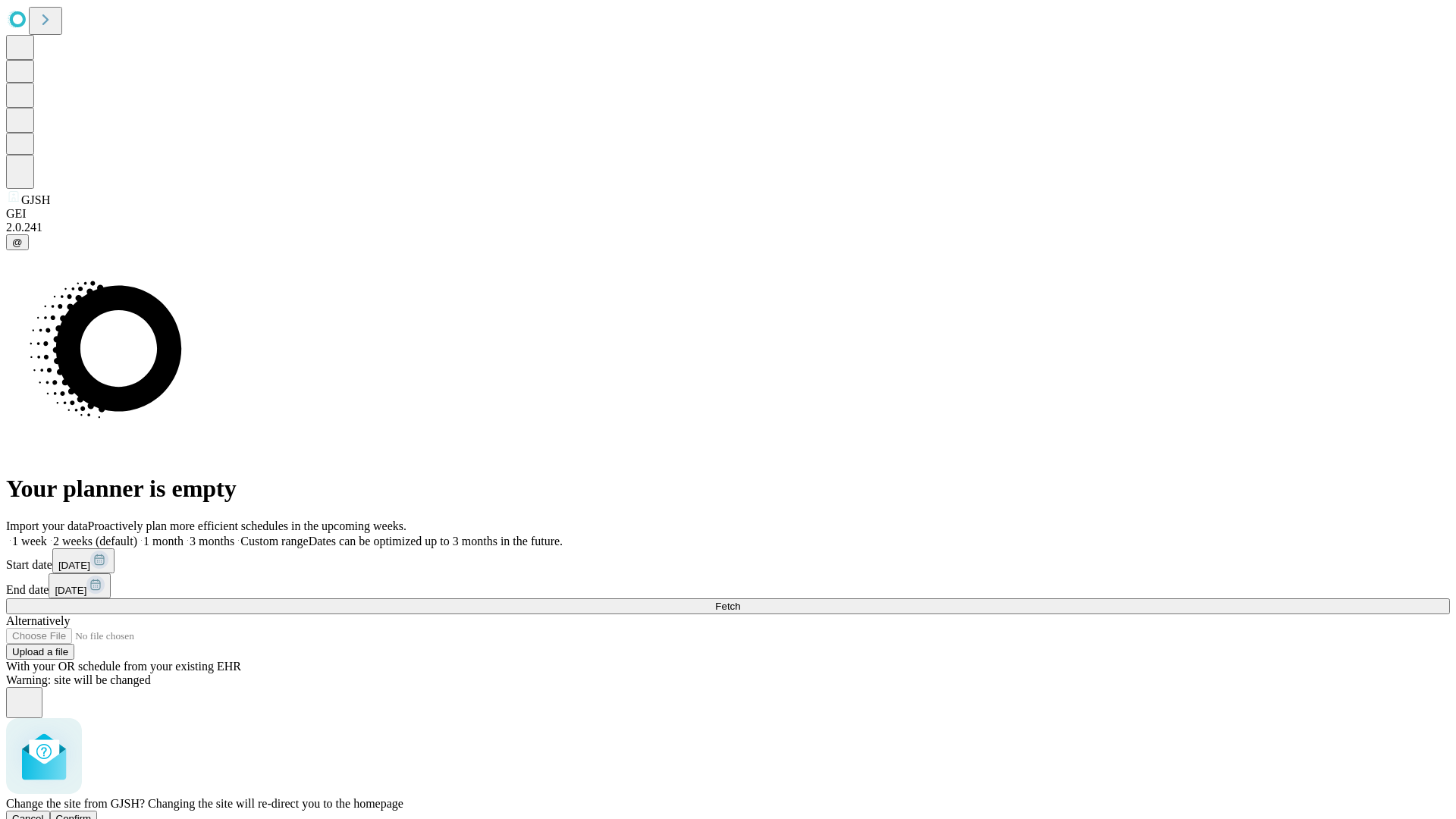
click at [92, 812] on span "Confirm" at bounding box center [75, 818] width 36 height 11
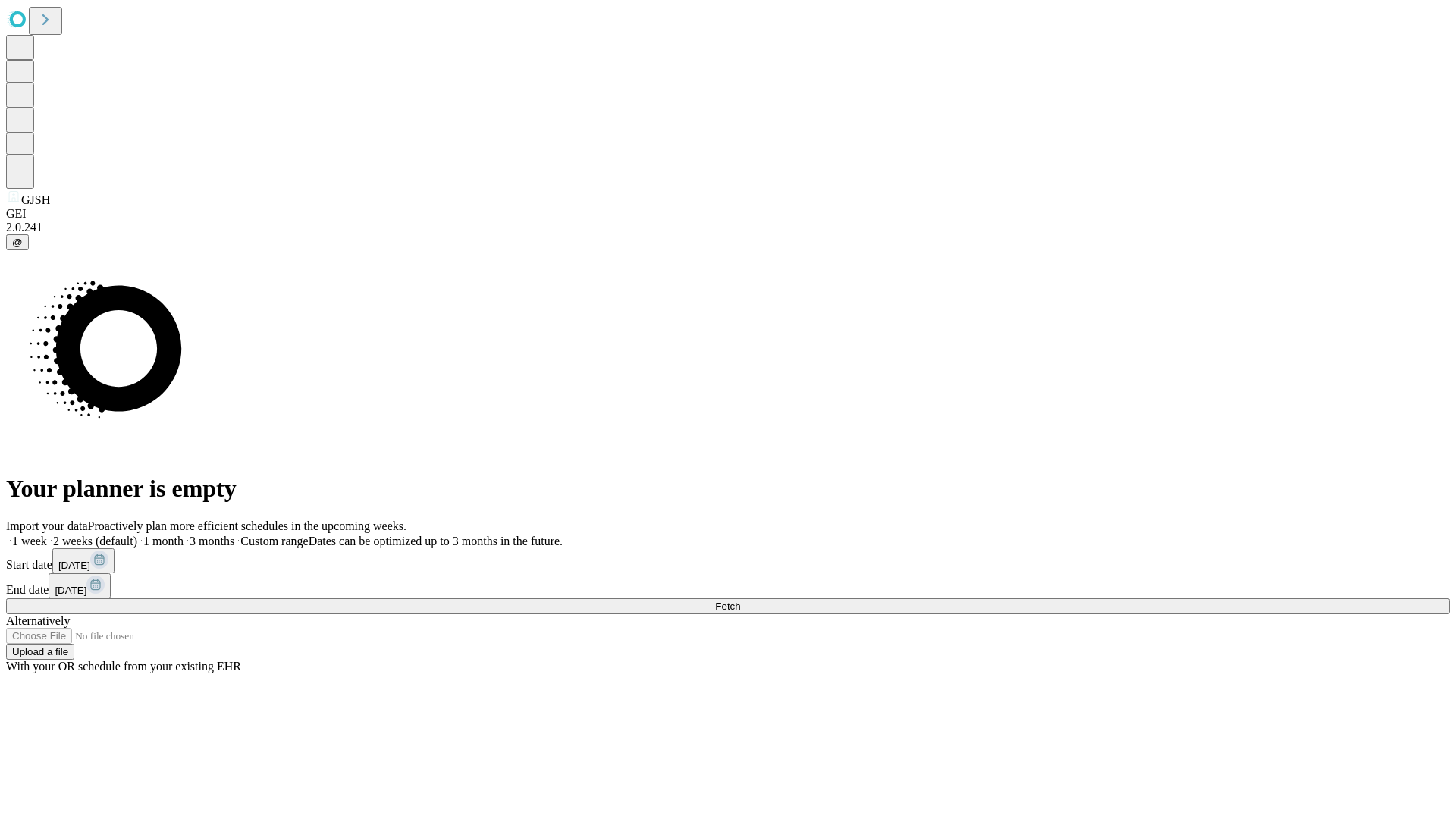
click at [47, 535] on label "1 week" at bounding box center [26, 541] width 41 height 13
click at [741, 600] on span "Fetch" at bounding box center [728, 606] width 25 height 11
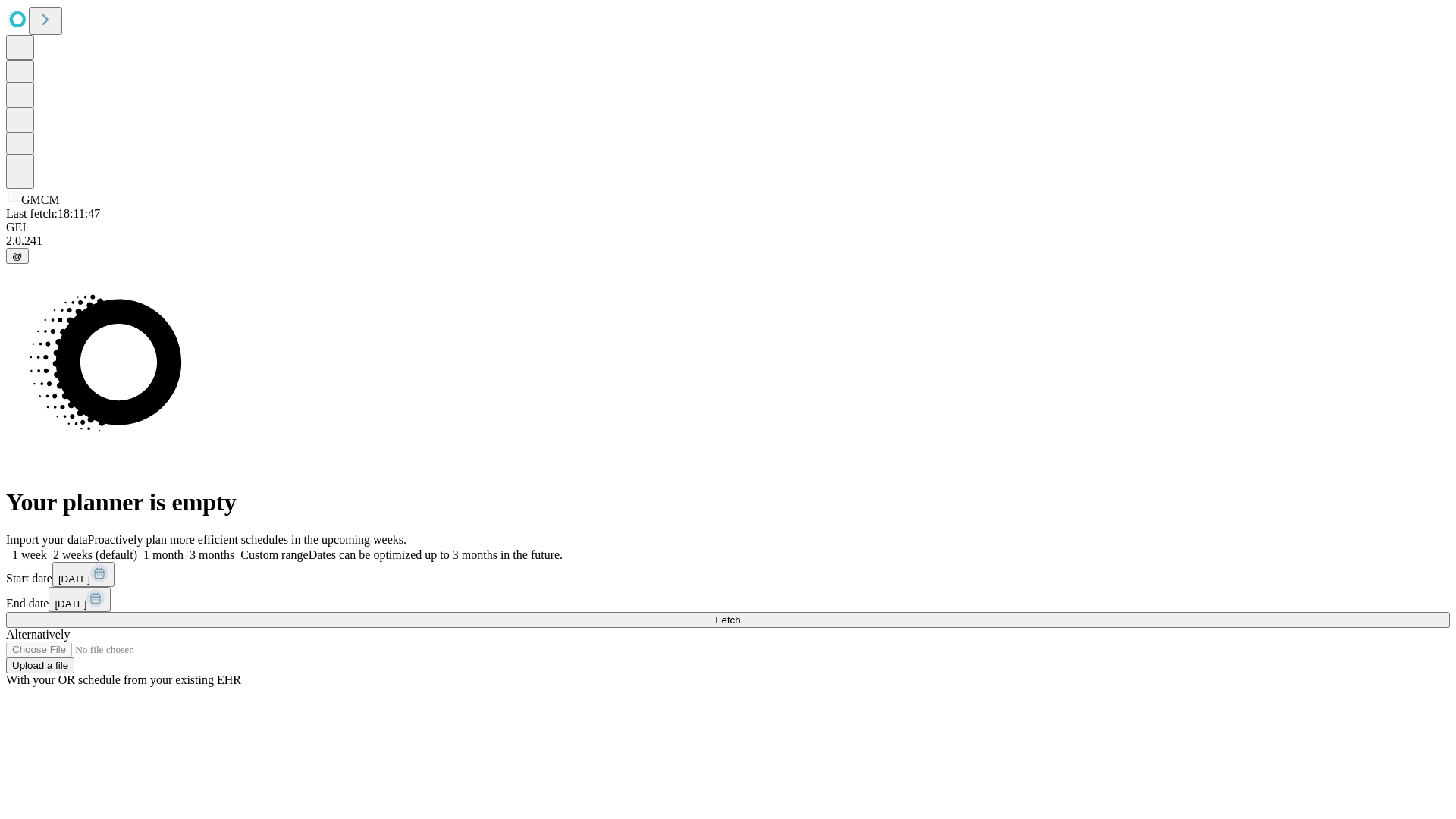
click at [47, 548] on label "1 week" at bounding box center [26, 554] width 41 height 13
click at [741, 614] on span "Fetch" at bounding box center [728, 620] width 25 height 11
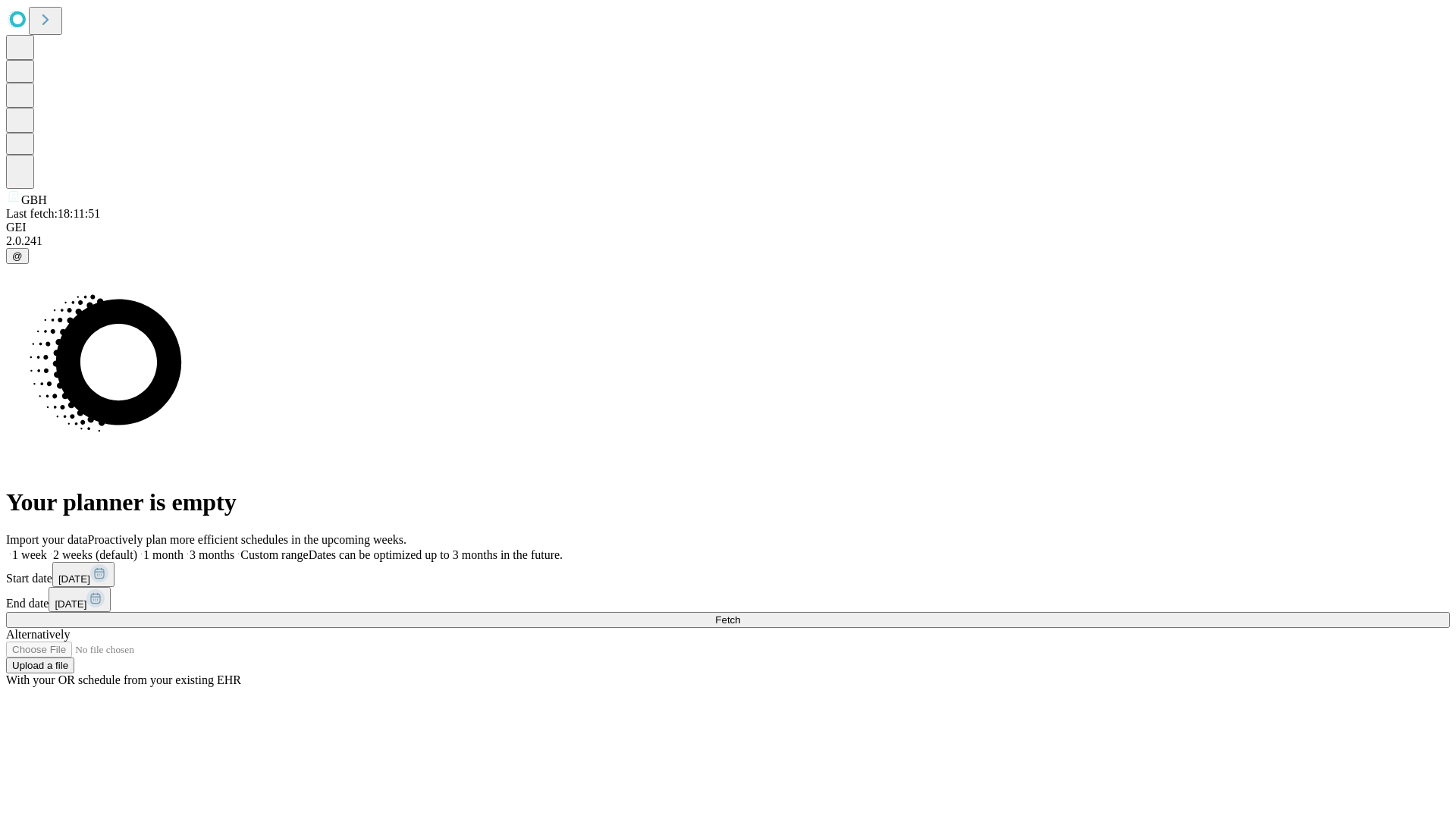
click at [47, 548] on label "1 week" at bounding box center [26, 554] width 41 height 13
click at [741, 614] on span "Fetch" at bounding box center [728, 620] width 25 height 11
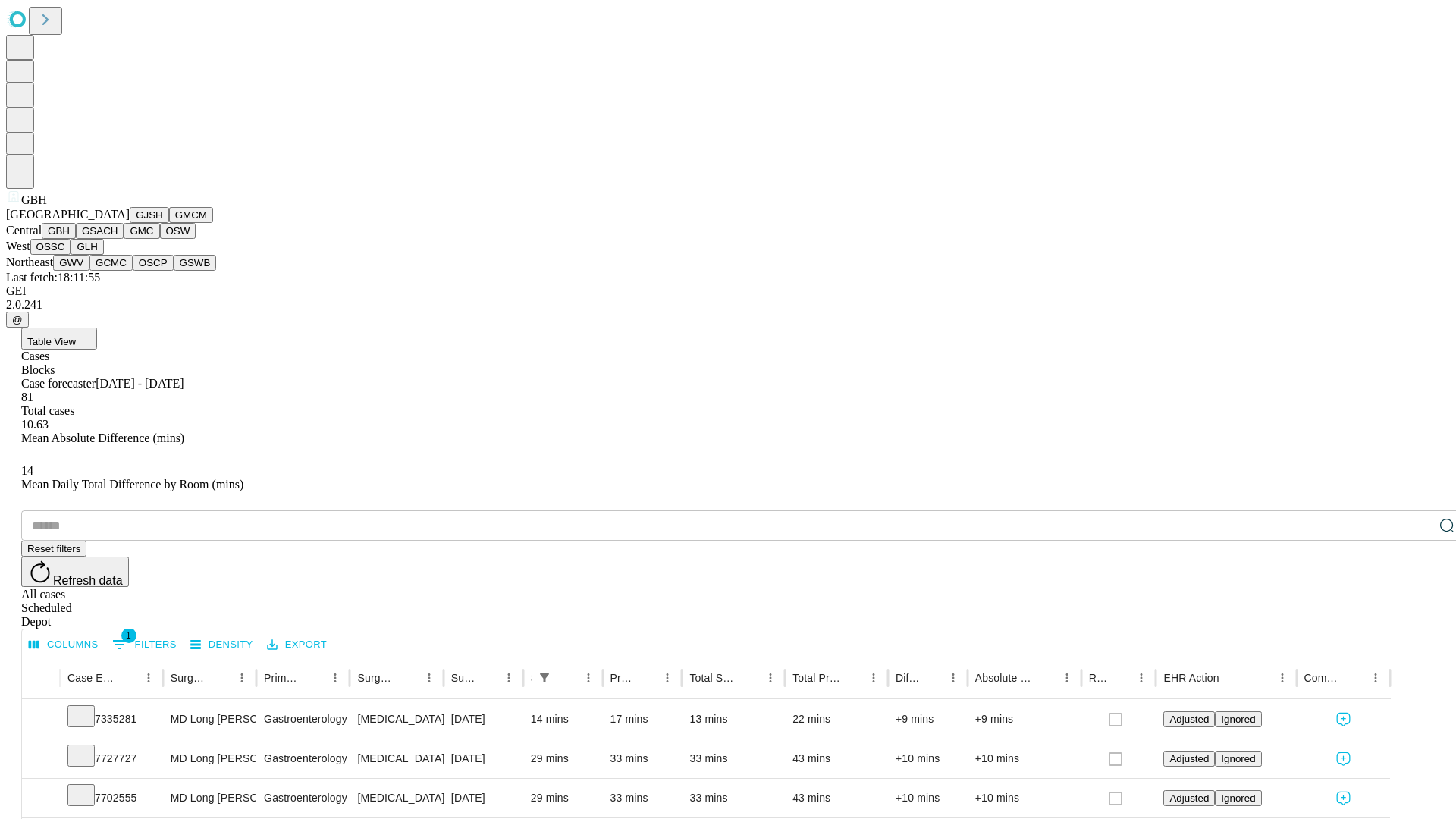
click at [117, 239] on button "GSACH" at bounding box center [100, 230] width 48 height 16
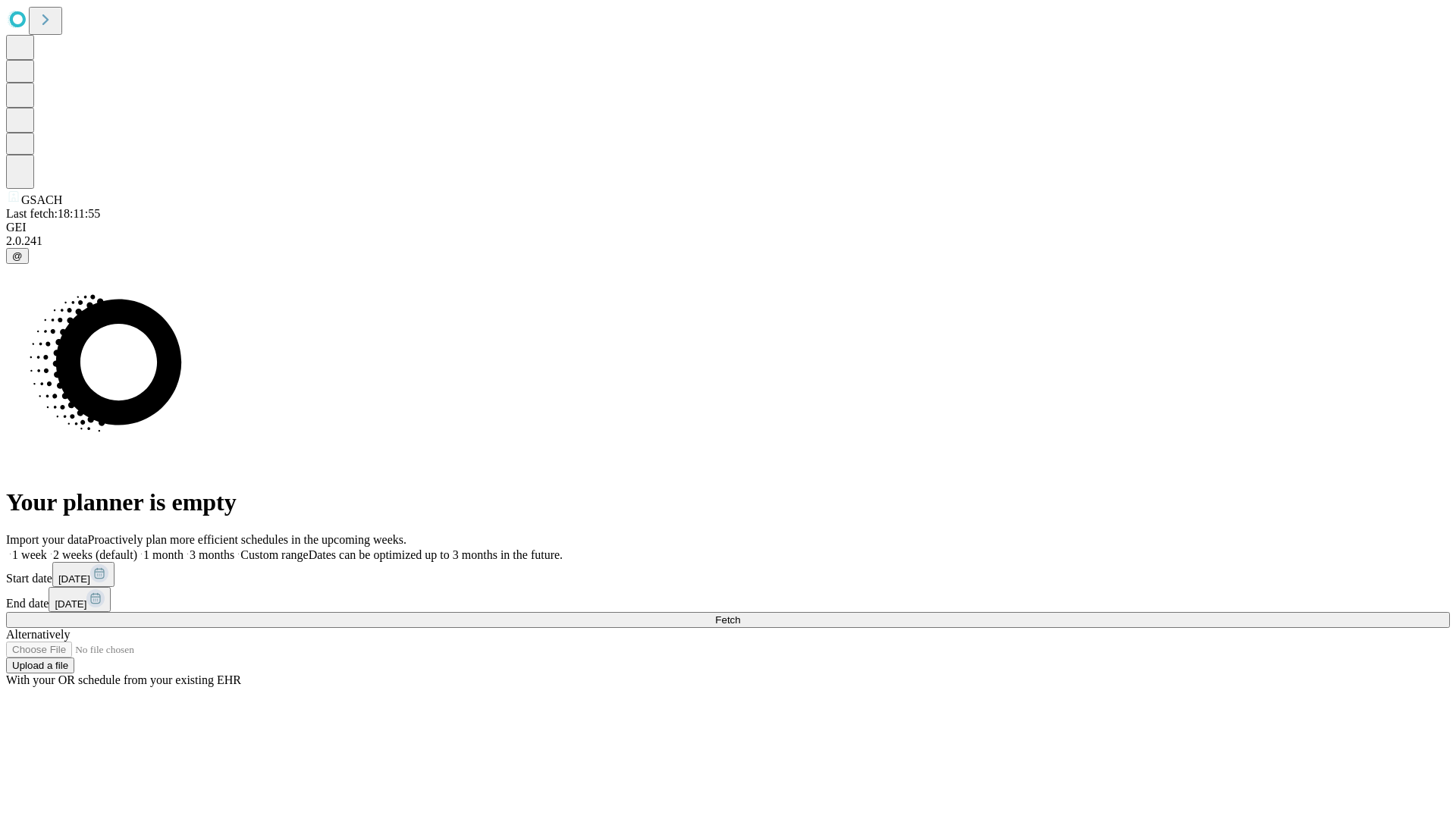
click at [47, 548] on label "1 week" at bounding box center [26, 554] width 41 height 13
click at [741, 614] on span "Fetch" at bounding box center [728, 620] width 25 height 11
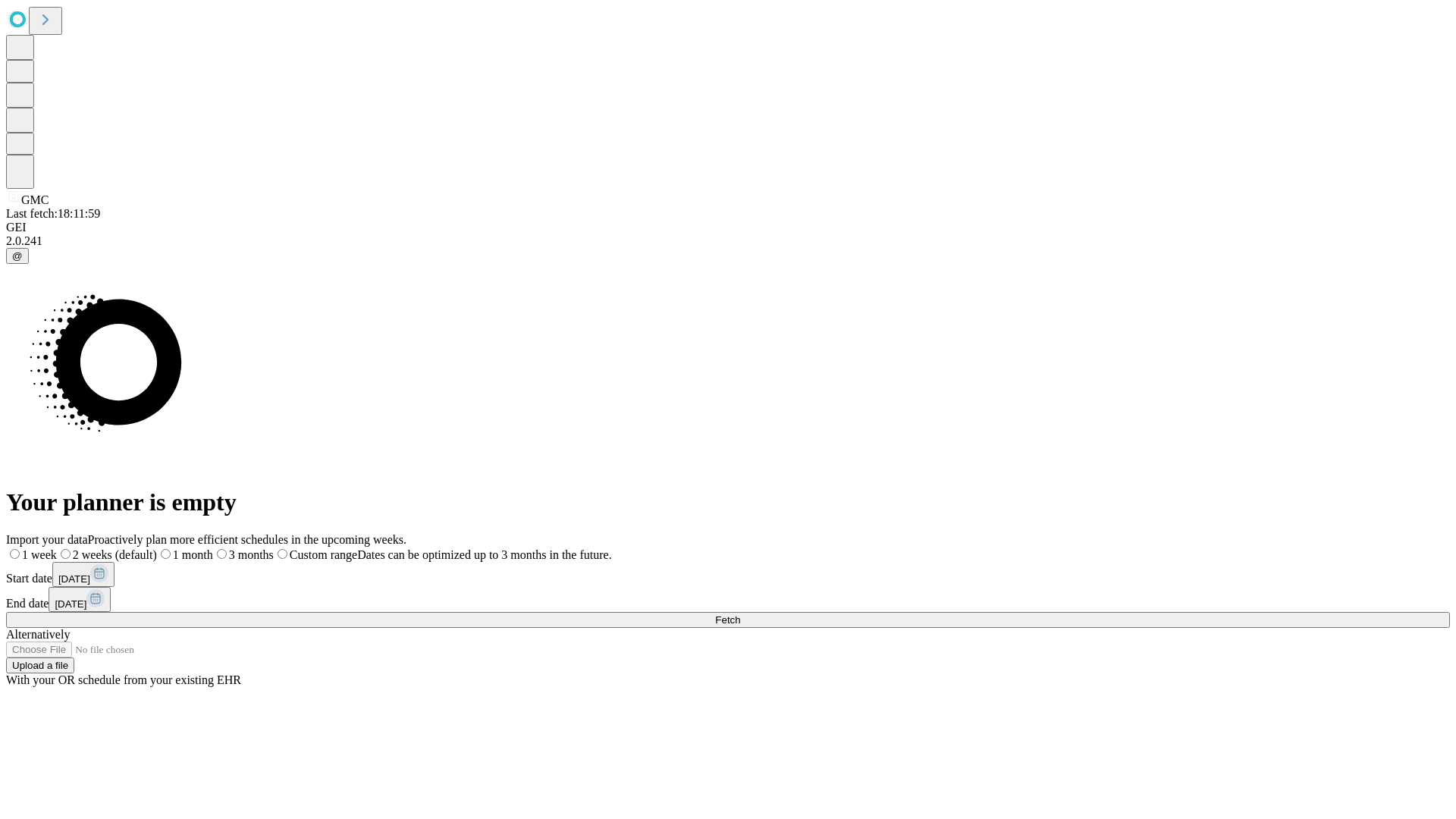
click at [57, 548] on label "1 week" at bounding box center [31, 554] width 51 height 13
click at [741, 614] on span "Fetch" at bounding box center [728, 620] width 25 height 11
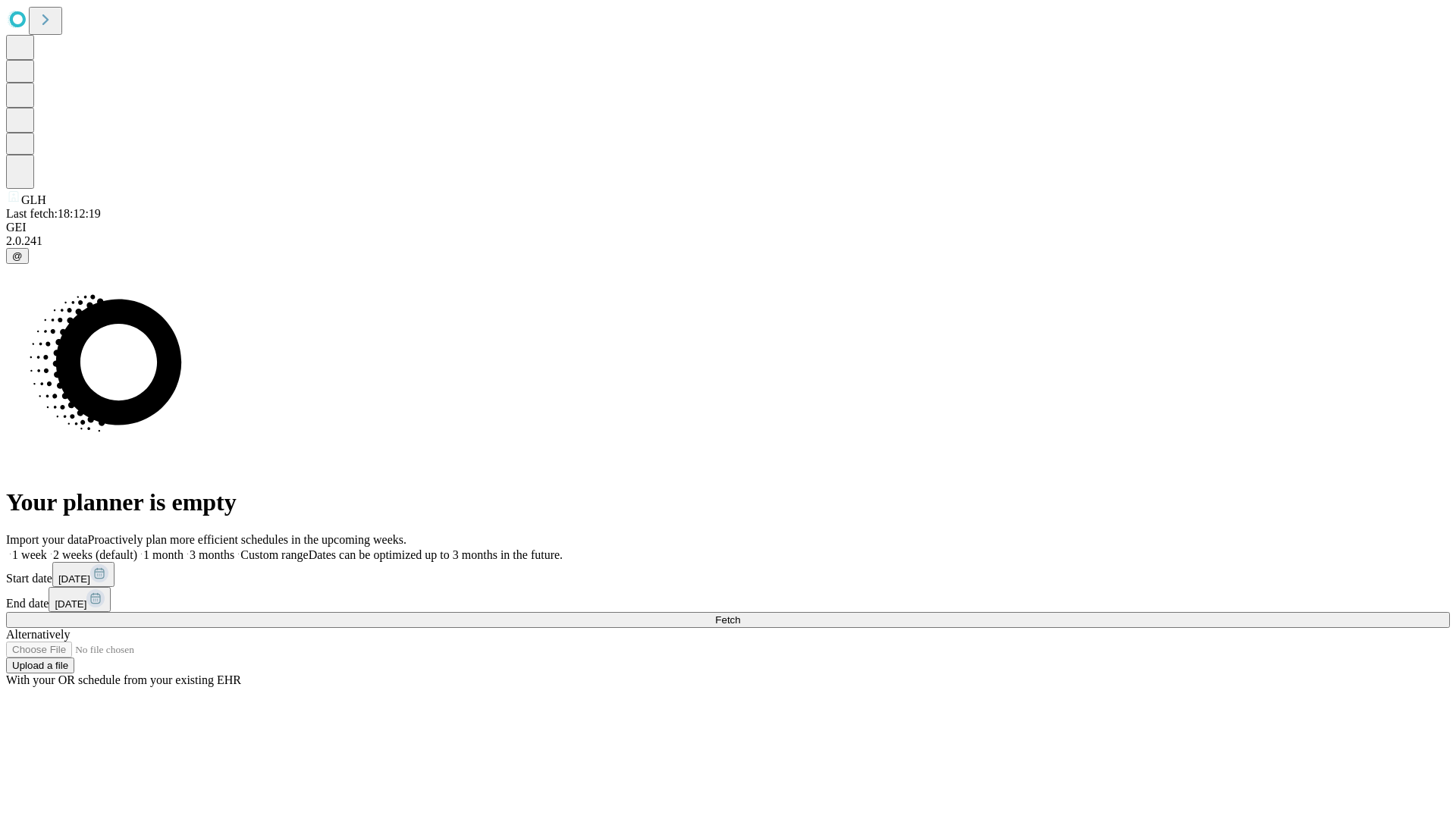
click at [47, 548] on label "1 week" at bounding box center [26, 554] width 41 height 13
click at [741, 614] on span "Fetch" at bounding box center [728, 620] width 25 height 11
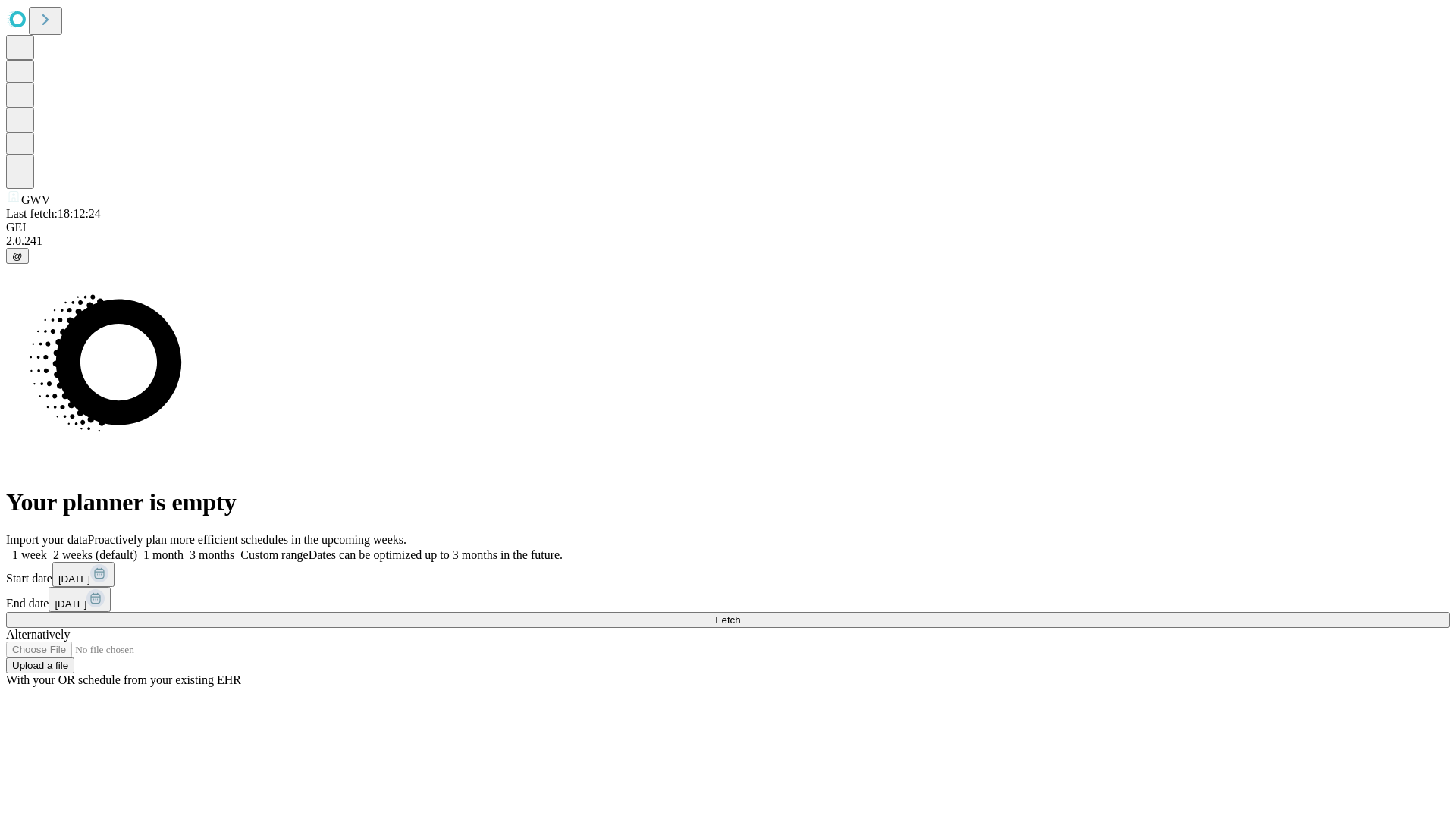
click at [47, 548] on label "1 week" at bounding box center [26, 554] width 41 height 13
click at [741, 614] on span "Fetch" at bounding box center [728, 620] width 25 height 11
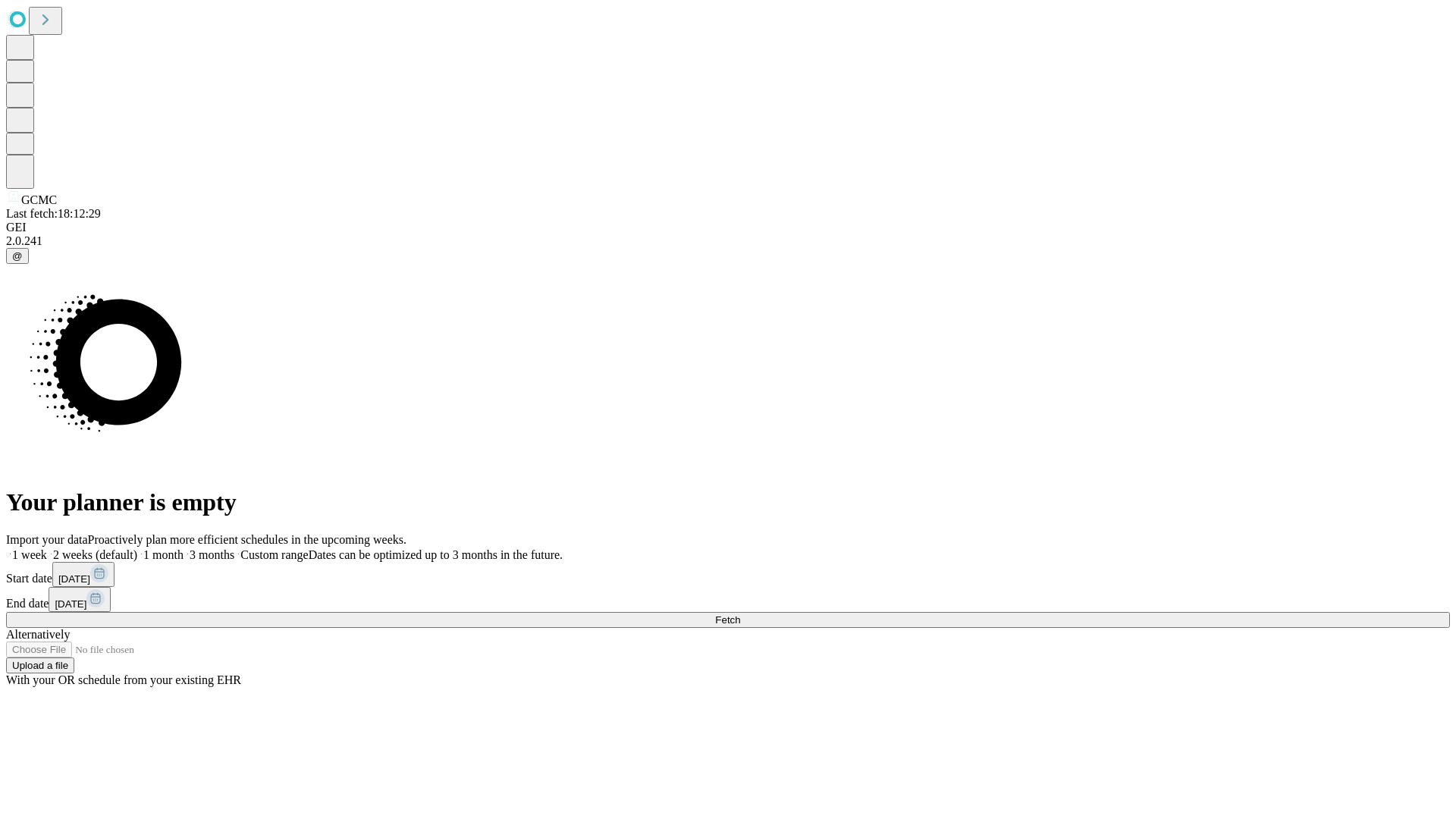
click at [47, 548] on label "1 week" at bounding box center [26, 554] width 41 height 13
click at [741, 614] on span "Fetch" at bounding box center [728, 620] width 25 height 11
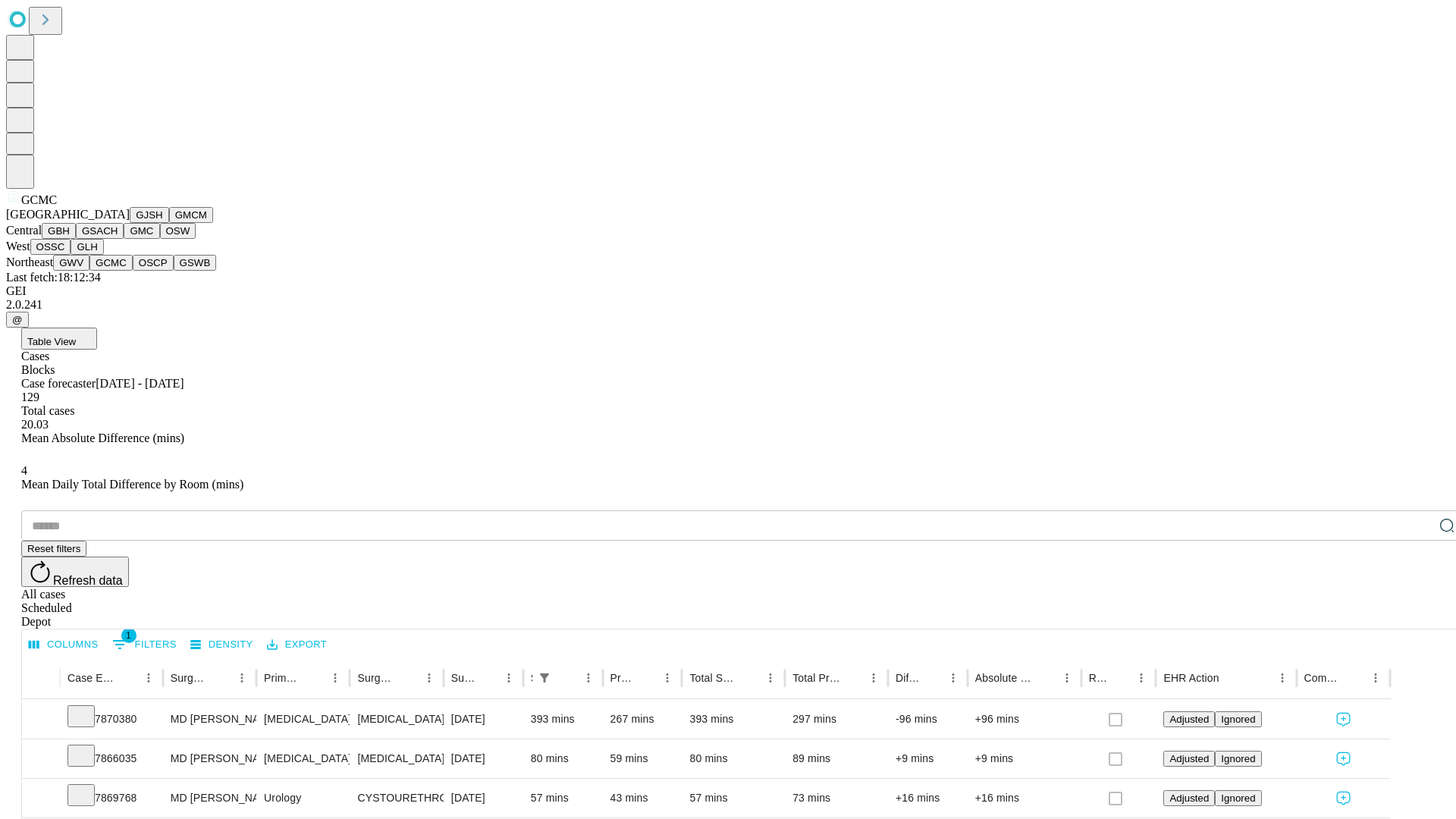
click at [133, 270] on button "OSCP" at bounding box center [153, 262] width 41 height 16
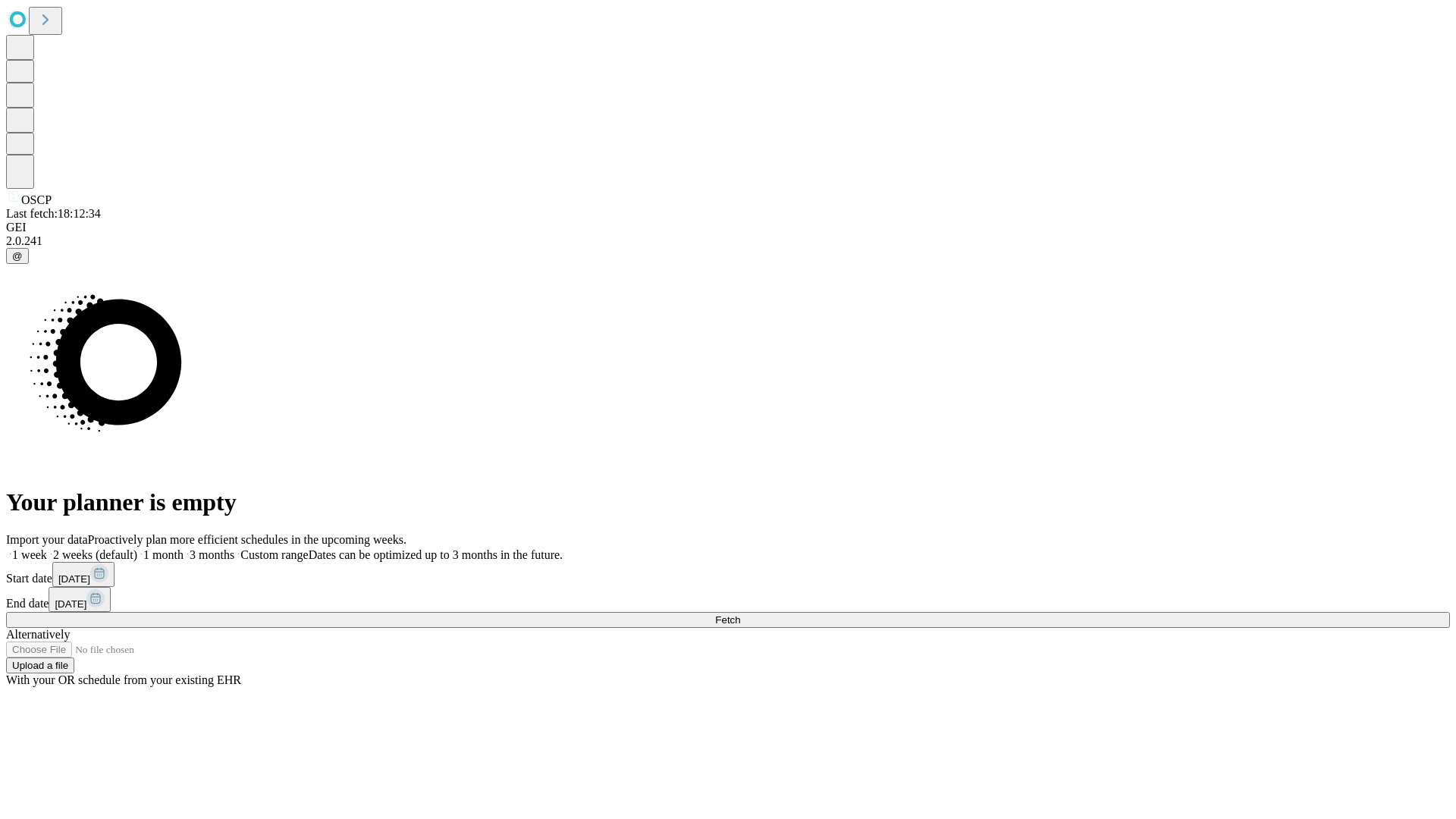
click at [741, 614] on span "Fetch" at bounding box center [728, 620] width 25 height 11
